Goal: Task Accomplishment & Management: Manage account settings

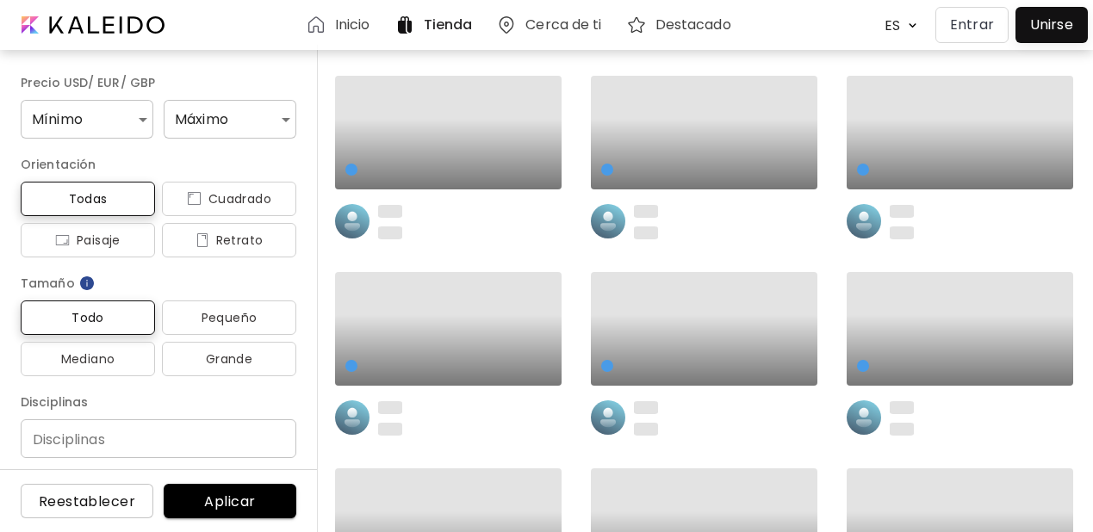
click at [973, 25] on p "Entrar" at bounding box center [972, 25] width 44 height 21
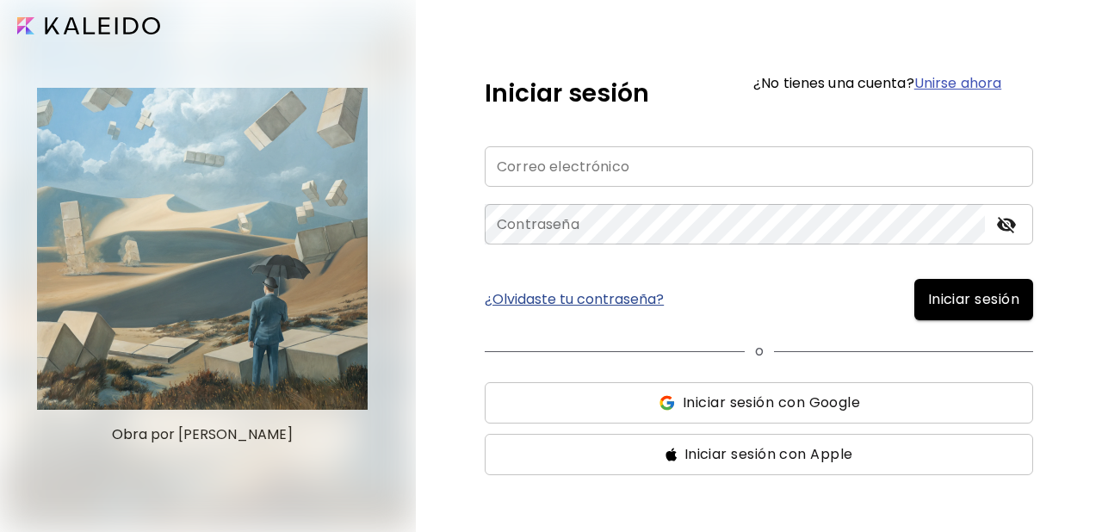
type input "**********"
click at [943, 308] on span "Iniciar sesión" at bounding box center [973, 299] width 91 height 21
